Goal: Information Seeking & Learning: Compare options

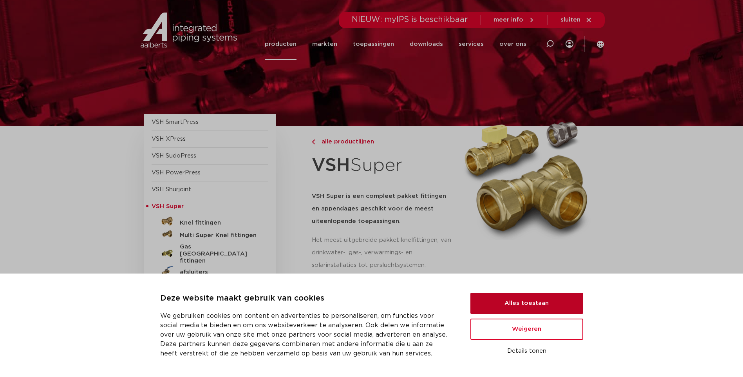
click at [539, 297] on button "Alles toestaan" at bounding box center [526, 303] width 113 height 21
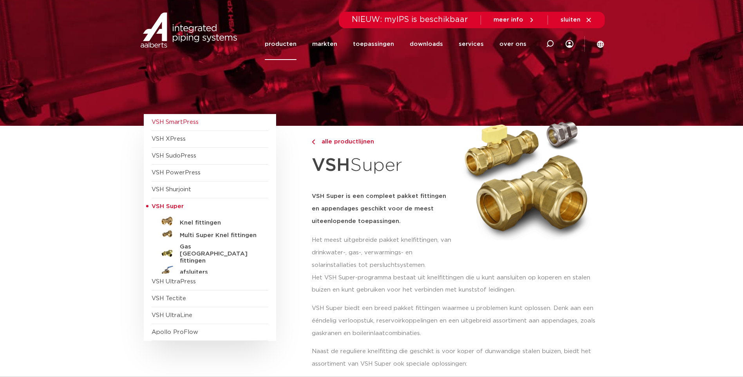
click at [191, 124] on span "VSH SmartPress" at bounding box center [175, 122] width 47 height 6
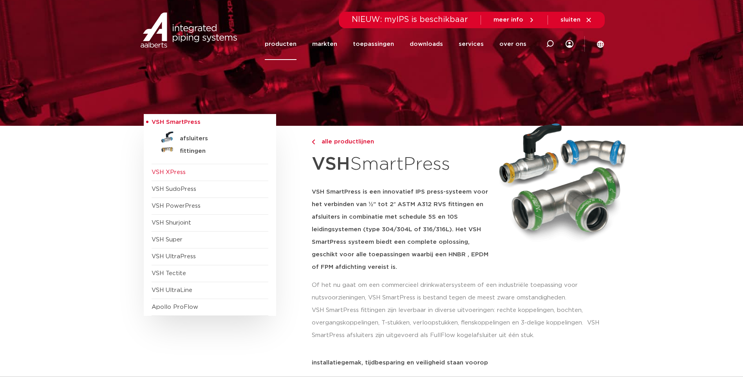
click at [177, 176] on span "VSH XPress" at bounding box center [210, 172] width 117 height 17
click at [181, 275] on span "VSH Tectite" at bounding box center [169, 273] width 34 height 6
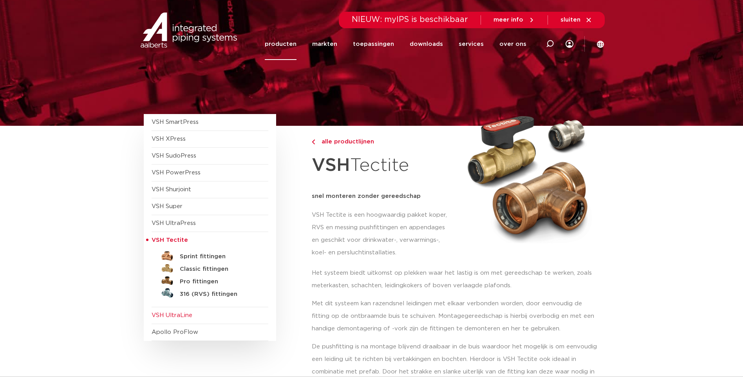
click at [182, 314] on span "VSH UltraLine" at bounding box center [172, 315] width 41 height 6
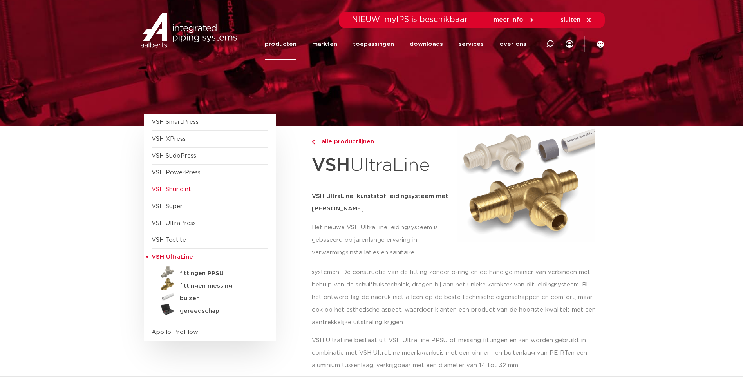
click at [175, 190] on span "VSH Shurjoint" at bounding box center [172, 189] width 40 height 6
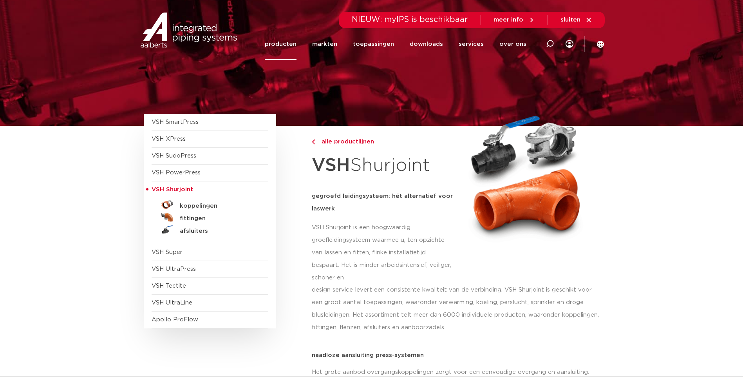
click at [192, 170] on span "VSH PowerPress" at bounding box center [176, 173] width 49 height 6
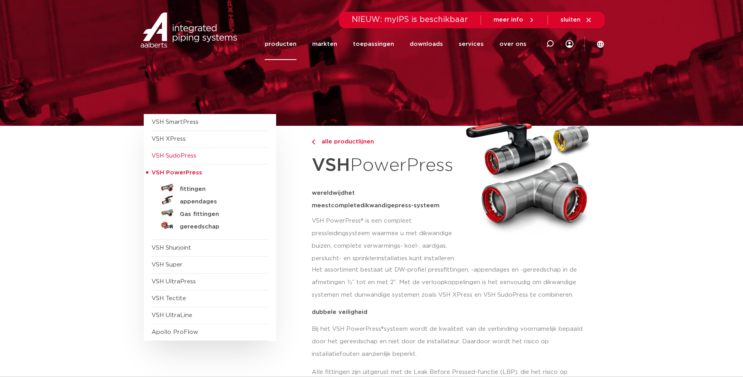
click at [188, 156] on span "VSH SudoPress" at bounding box center [174, 156] width 45 height 6
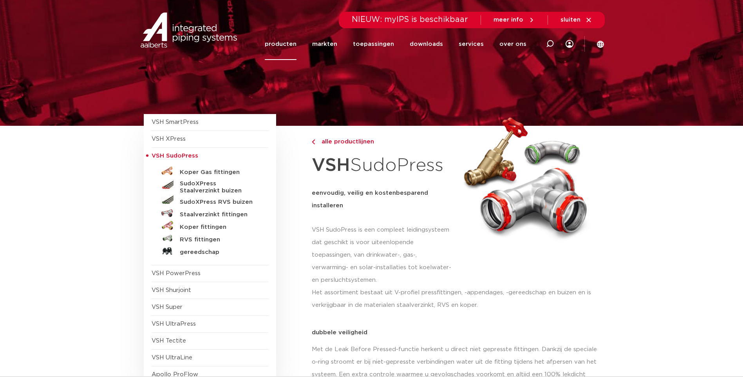
click at [188, 139] on span "VSH XPress" at bounding box center [210, 139] width 117 height 17
